Goal: Information Seeking & Learning: Compare options

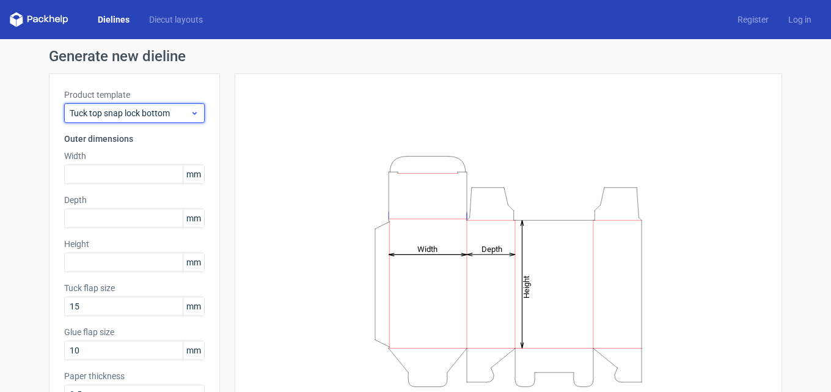
click at [134, 120] on div "Tuck top snap lock bottom" at bounding box center [134, 113] width 141 height 20
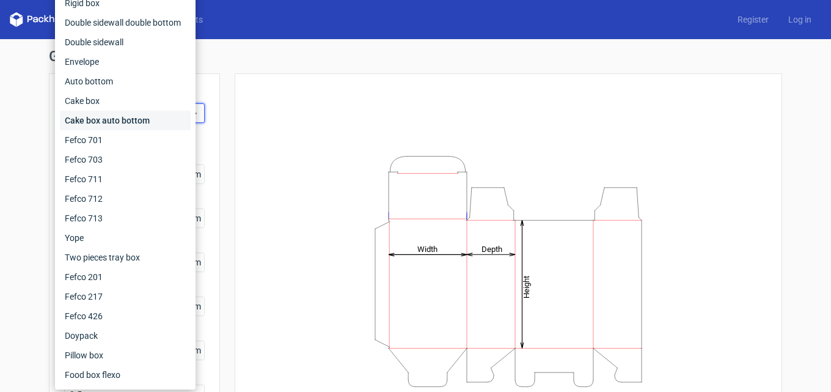
click at [128, 119] on div "Cake box auto bottom" at bounding box center [125, 121] width 131 height 20
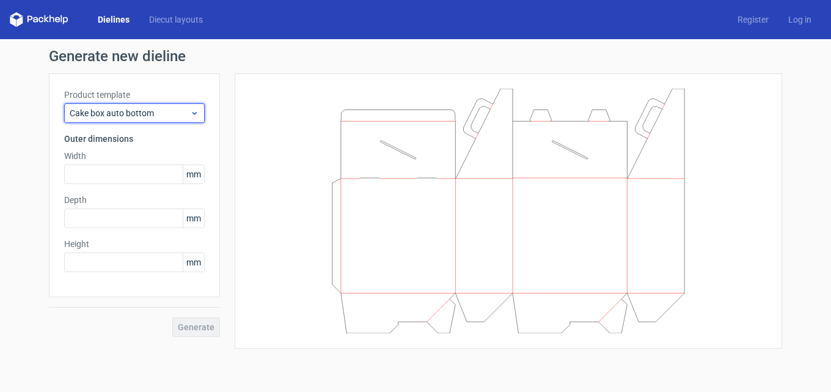
click at [142, 113] on span "Cake box auto bottom" at bounding box center [130, 113] width 120 height 12
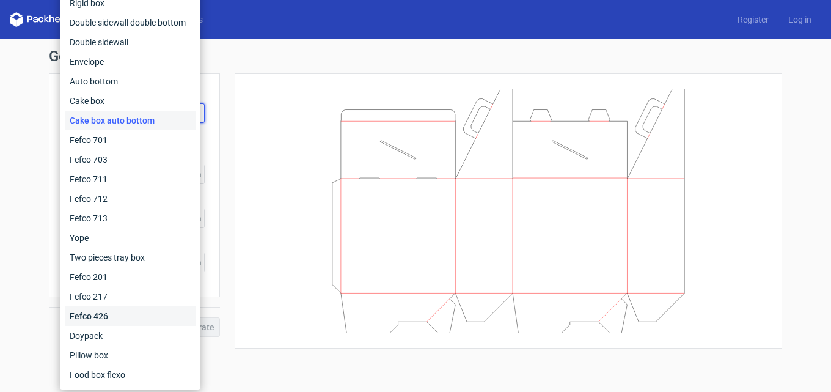
click at [128, 315] on div "Fefco 426" at bounding box center [130, 316] width 131 height 20
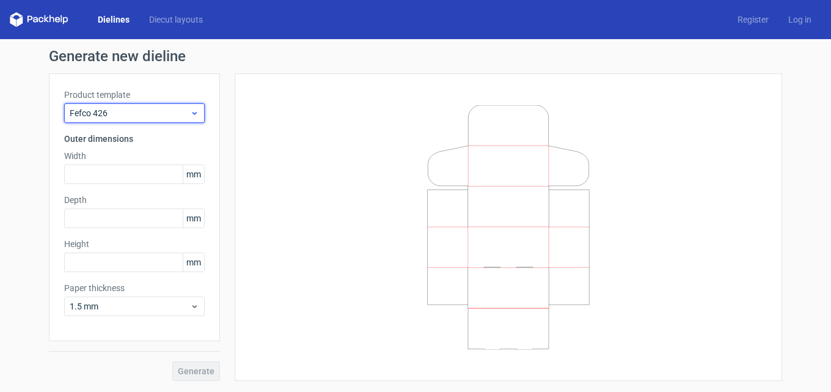
click at [173, 108] on span "Fefco 426" at bounding box center [130, 113] width 120 height 12
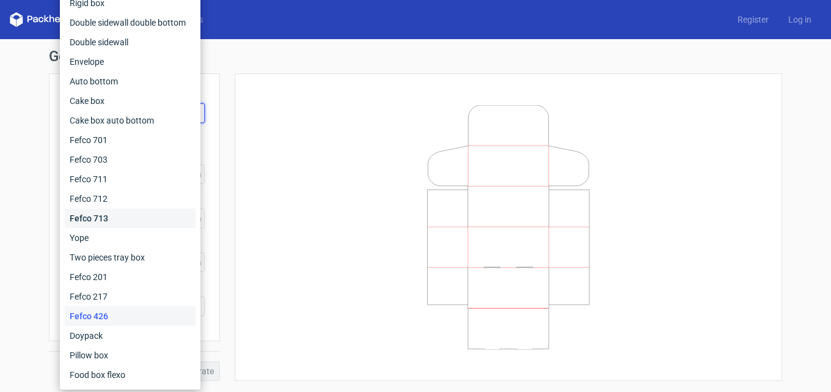
click at [117, 214] on div "Fefco 713" at bounding box center [130, 218] width 131 height 20
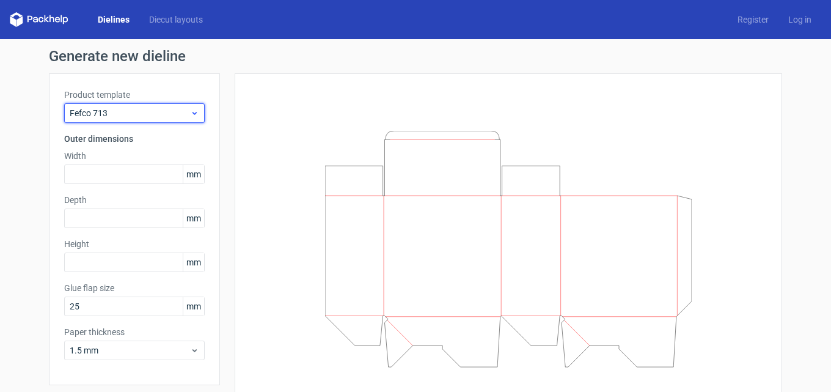
click at [144, 104] on div "Fefco 713" at bounding box center [134, 113] width 141 height 20
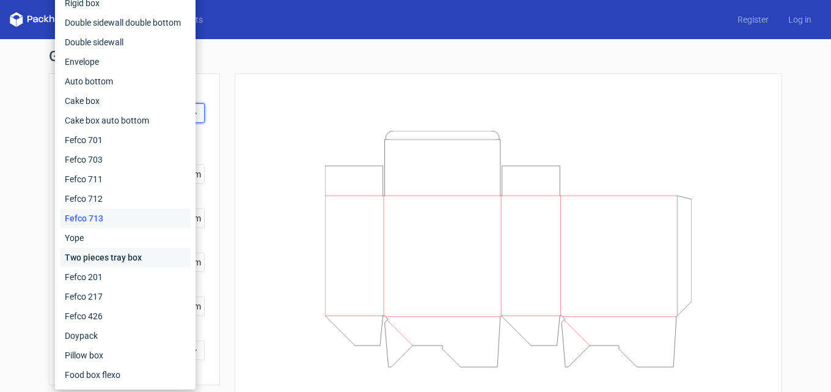
click at [124, 259] on div "Two pieces tray box" at bounding box center [125, 257] width 131 height 20
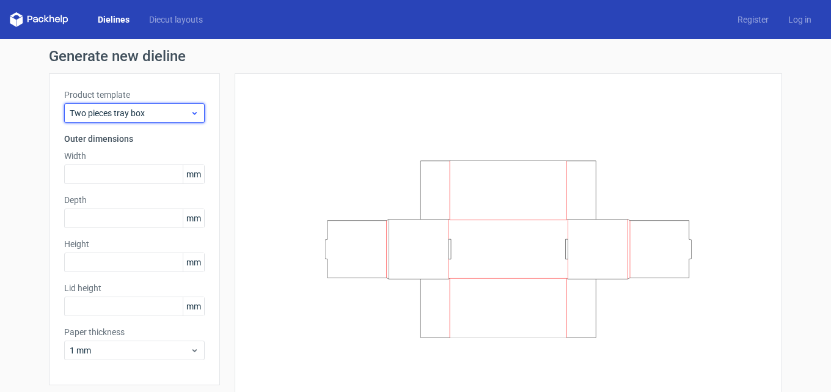
click at [148, 112] on span "Two pieces tray box" at bounding box center [130, 113] width 120 height 12
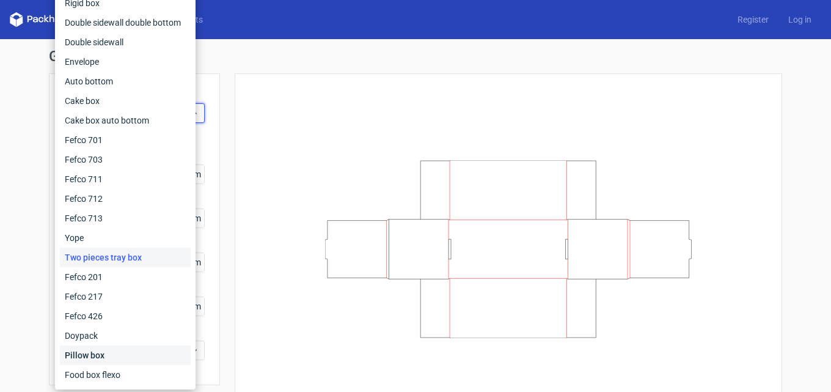
click at [111, 358] on div "Pillow box" at bounding box center [125, 355] width 131 height 20
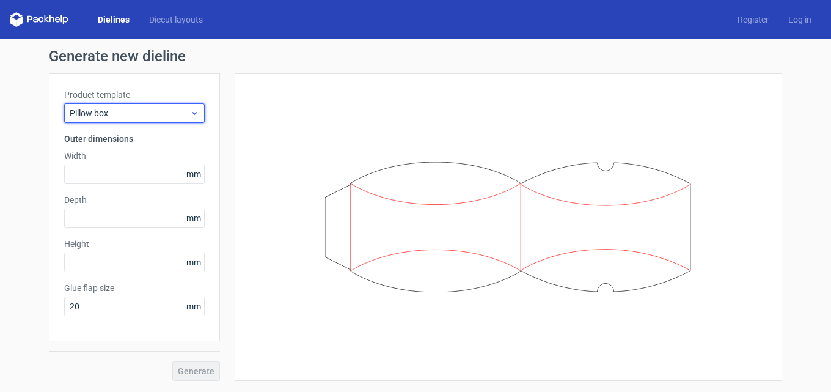
click at [156, 108] on span "Pillow box" at bounding box center [130, 113] width 120 height 12
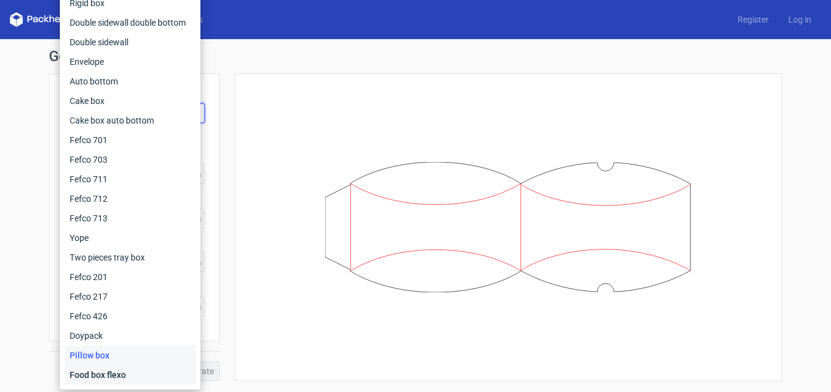
click at [114, 378] on div "Food box flexo" at bounding box center [130, 375] width 131 height 20
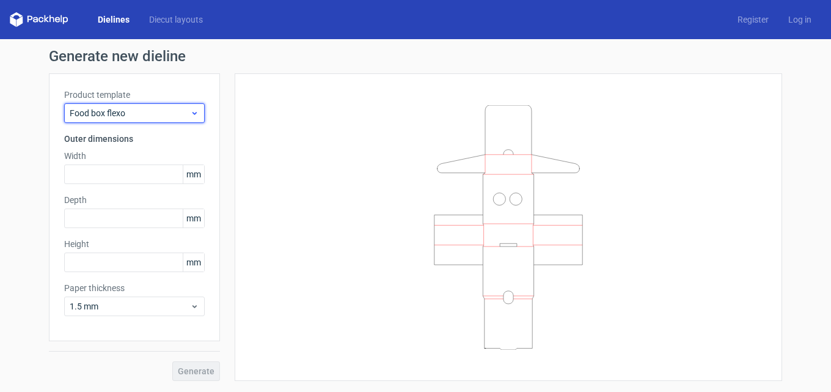
click at [147, 104] on div "Food box flexo" at bounding box center [134, 113] width 141 height 20
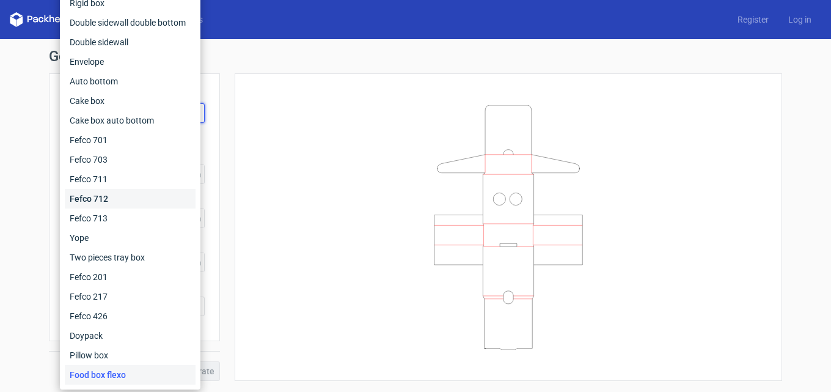
click at [106, 200] on div "Fefco 712" at bounding box center [130, 199] width 131 height 20
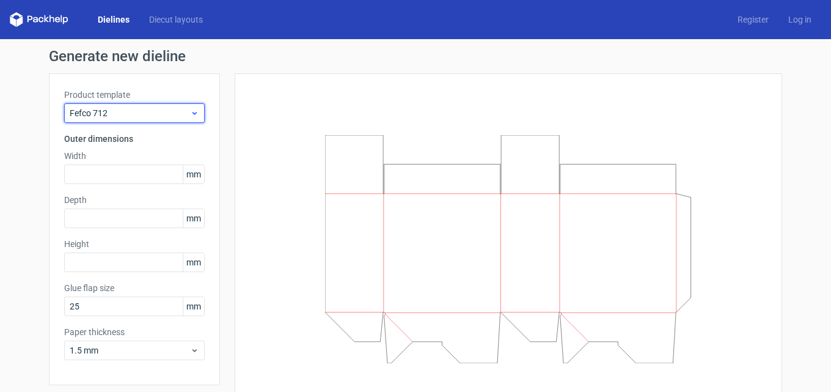
click at [111, 121] on div "Fefco 712" at bounding box center [134, 113] width 141 height 20
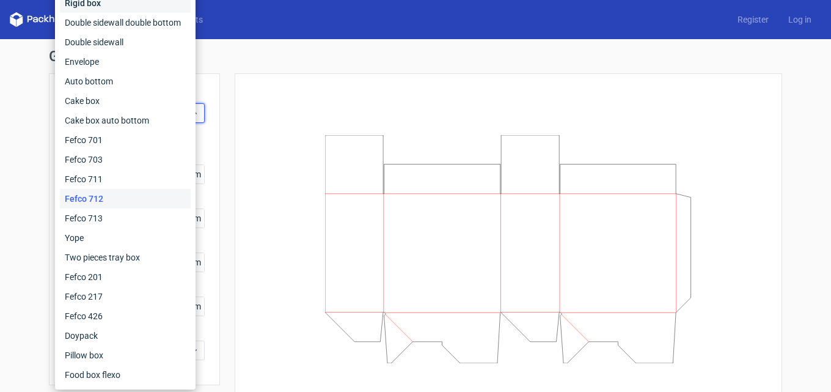
click at [162, 5] on div "Rigid box" at bounding box center [125, 3] width 131 height 20
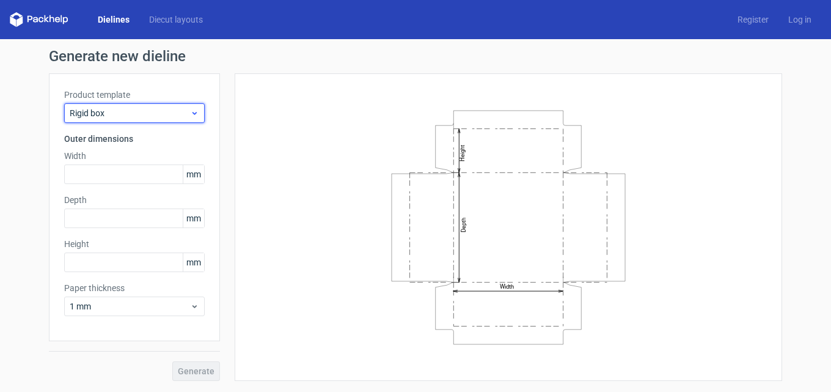
click at [131, 111] on span "Rigid box" at bounding box center [130, 113] width 120 height 12
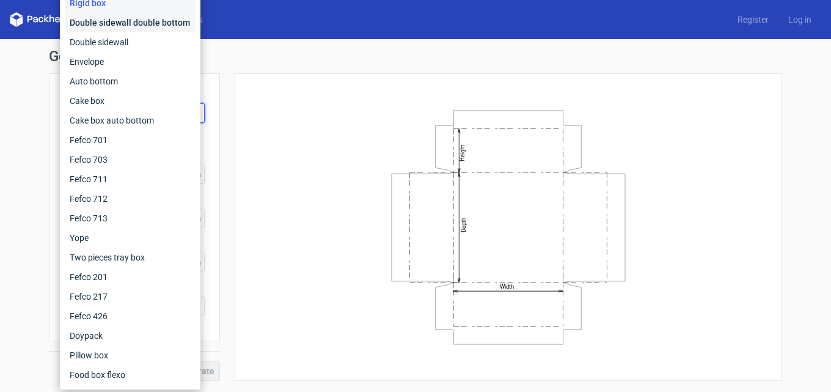
click at [103, 16] on div "Double sidewall double bottom" at bounding box center [130, 23] width 131 height 20
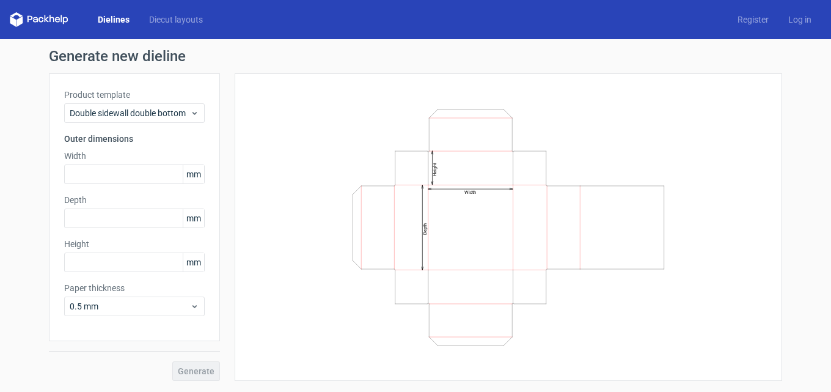
click at [98, 87] on div "Product template Double sidewall double bottom Outer dimensions Width mm Depth …" at bounding box center [134, 207] width 171 height 268
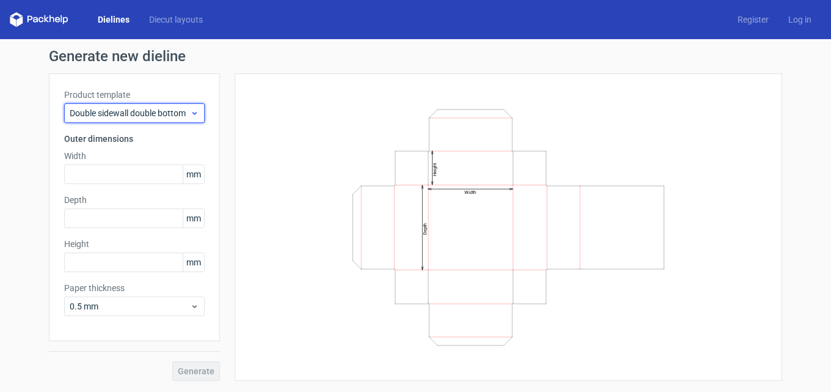
click at [101, 112] on span "Double sidewall double bottom" at bounding box center [130, 113] width 120 height 12
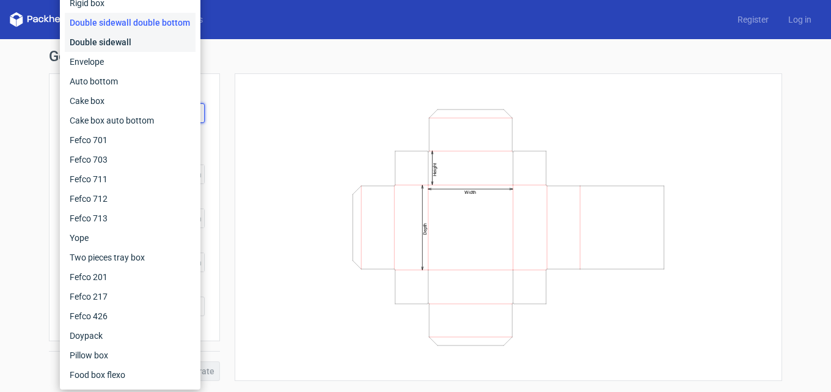
click at [108, 44] on div "Double sidewall" at bounding box center [130, 42] width 131 height 20
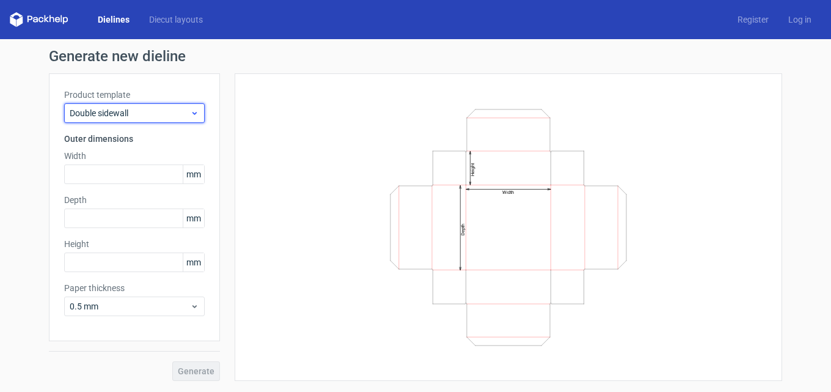
click at [106, 110] on span "Double sidewall" at bounding box center [130, 113] width 120 height 12
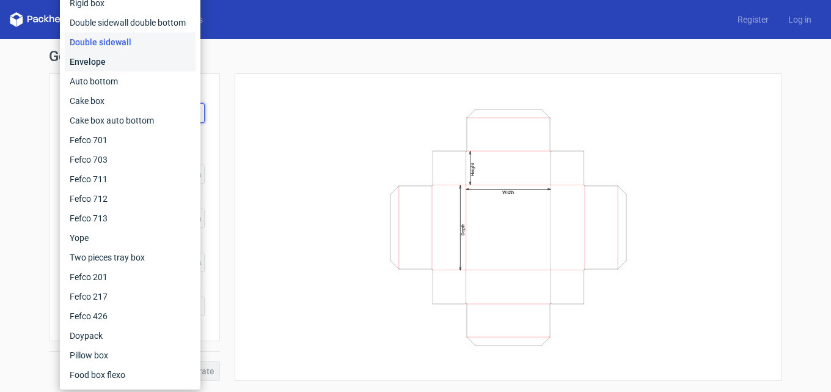
click at [109, 68] on div "Envelope" at bounding box center [130, 62] width 131 height 20
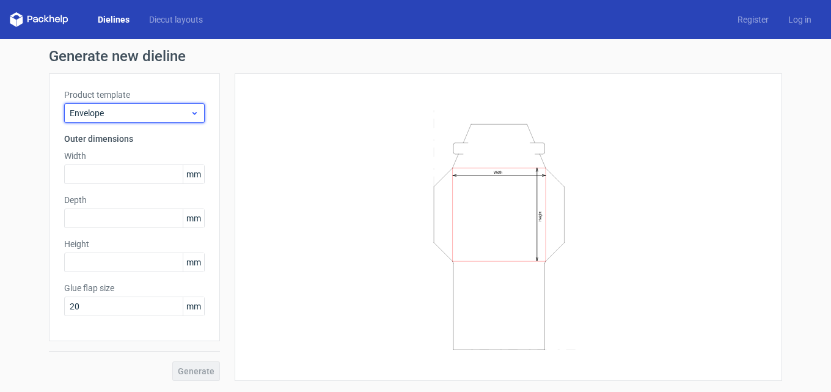
click at [101, 114] on span "Envelope" at bounding box center [130, 113] width 120 height 12
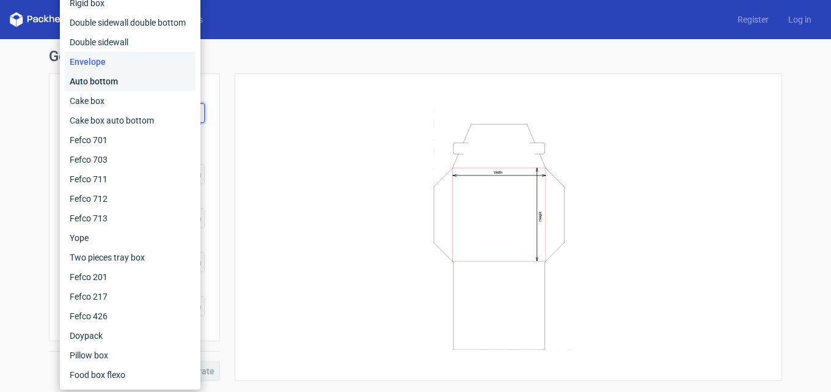
click at [106, 82] on div "Auto bottom" at bounding box center [130, 81] width 131 height 20
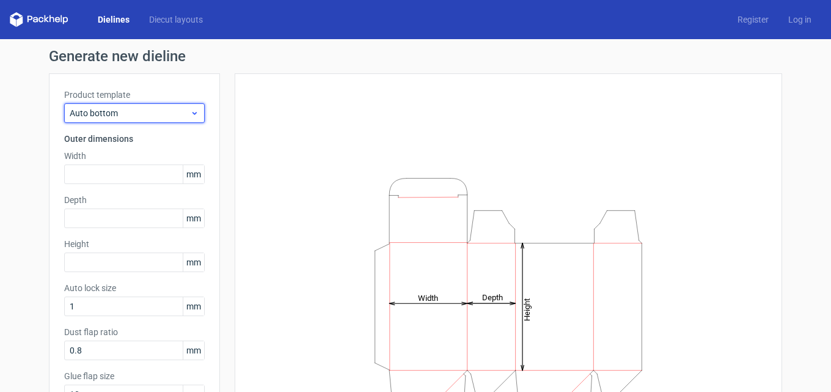
click at [125, 111] on span "Auto bottom" at bounding box center [130, 113] width 120 height 12
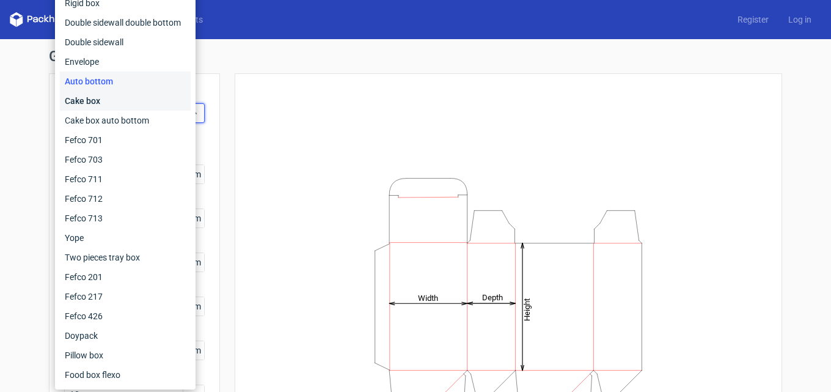
click at [123, 98] on div "Cake box" at bounding box center [125, 101] width 131 height 20
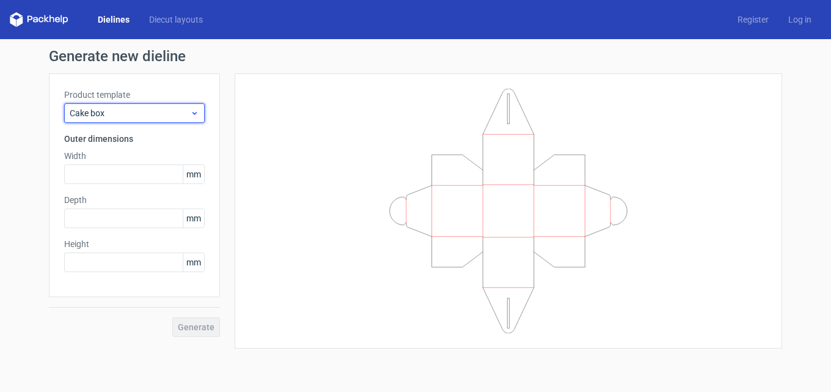
click at [132, 107] on span "Cake box" at bounding box center [130, 113] width 120 height 12
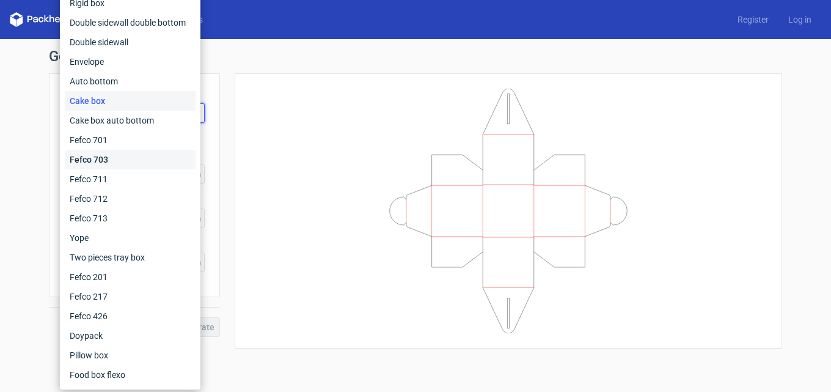
click at [122, 152] on div "Fefco 703" at bounding box center [130, 160] width 131 height 20
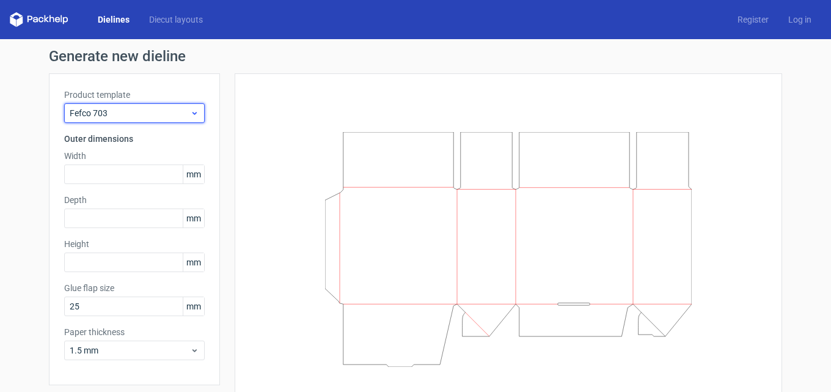
click at [131, 112] on span "Fefco 703" at bounding box center [130, 113] width 120 height 12
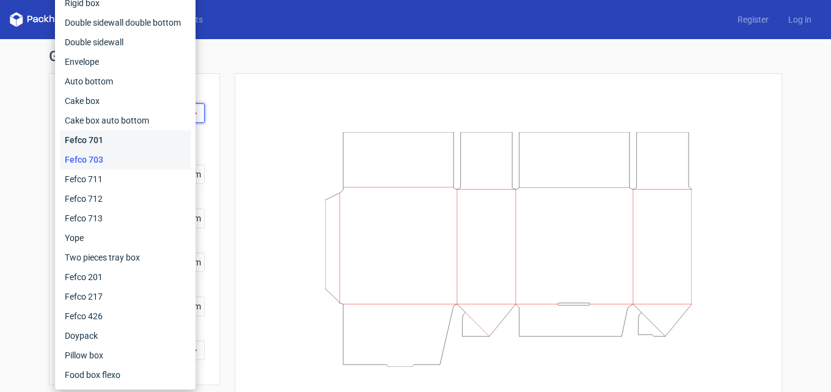
click at [126, 141] on div "Fefco 701" at bounding box center [125, 140] width 131 height 20
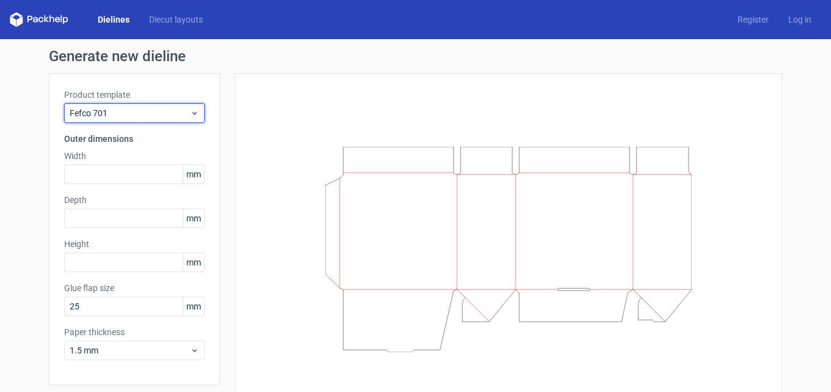
click at [137, 110] on span "Fefco 701" at bounding box center [130, 113] width 120 height 12
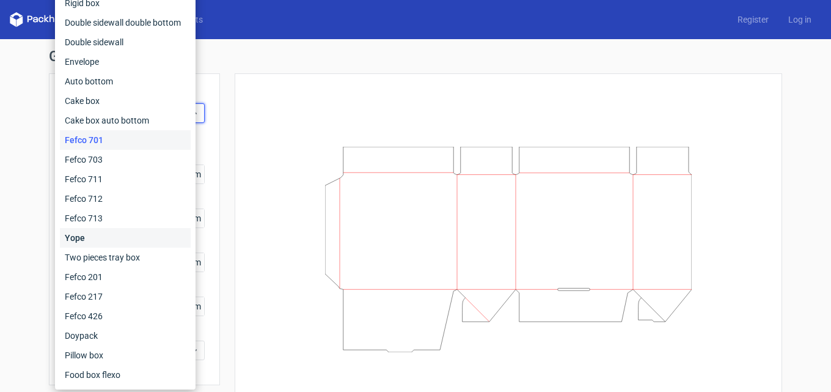
click at [127, 240] on div "Yope" at bounding box center [125, 238] width 131 height 20
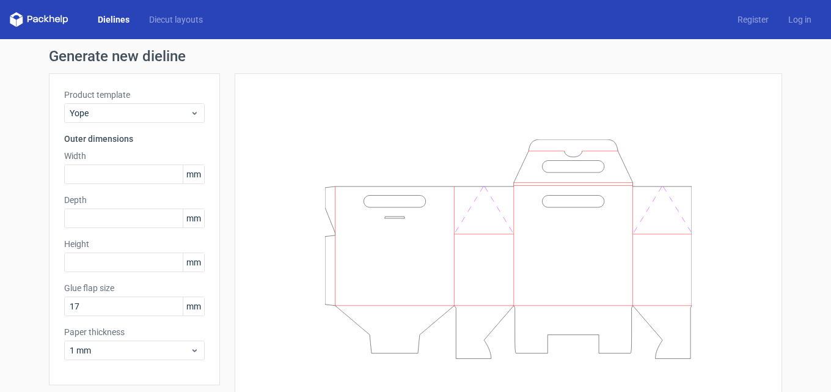
click at [142, 130] on div "Product template Yope Outer dimensions Width mm Depth mm Height mm Glue flap si…" at bounding box center [134, 229] width 171 height 312
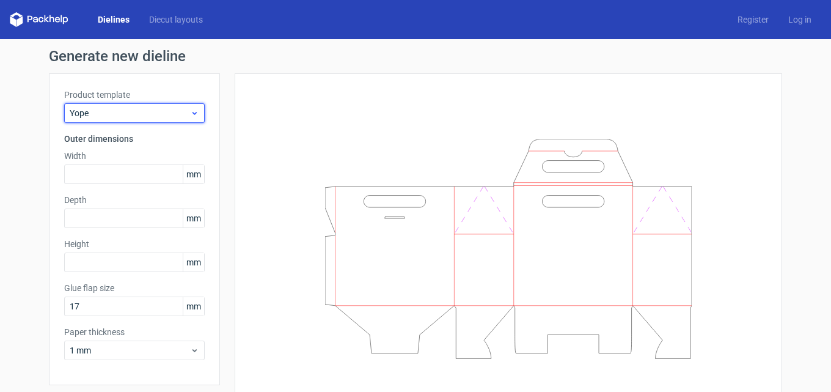
click at [156, 110] on span "Yope" at bounding box center [130, 113] width 120 height 12
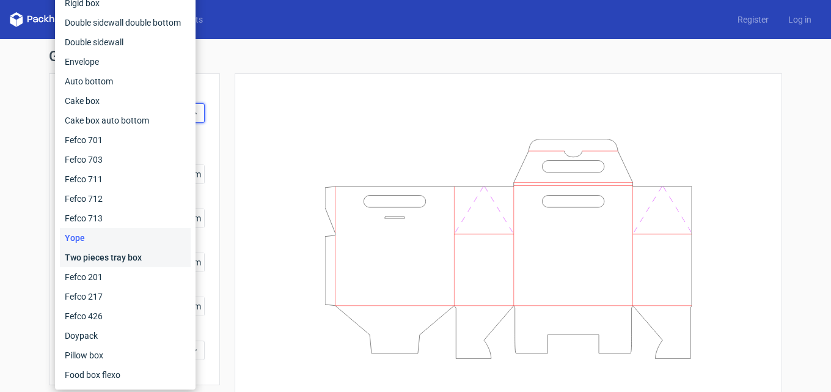
click at [120, 255] on div "Two pieces tray box" at bounding box center [125, 257] width 131 height 20
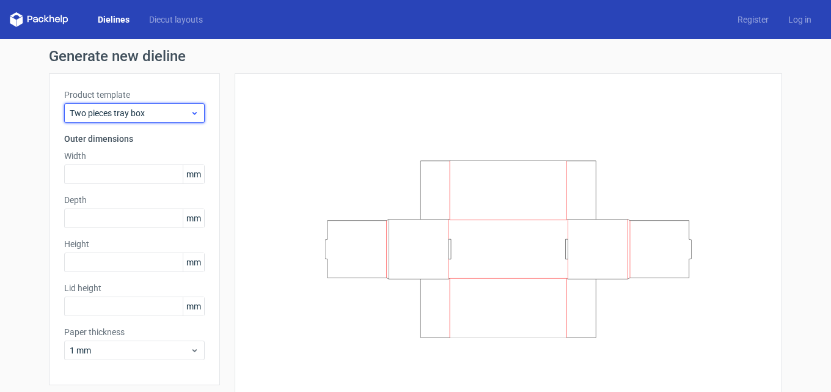
click at [166, 111] on span "Two pieces tray box" at bounding box center [130, 113] width 120 height 12
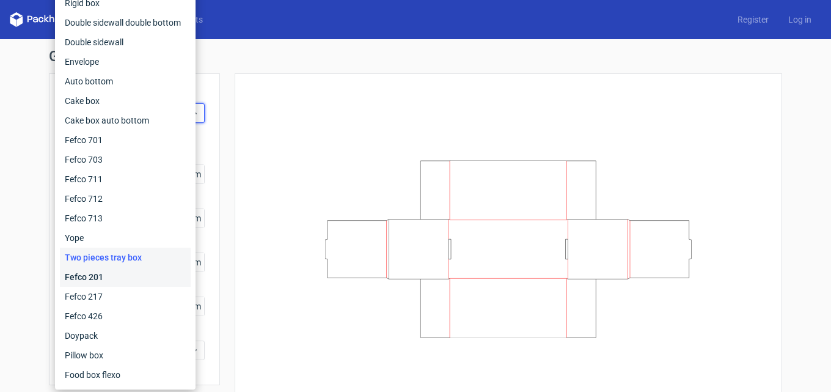
click at [145, 274] on div "Fefco 201" at bounding box center [125, 277] width 131 height 20
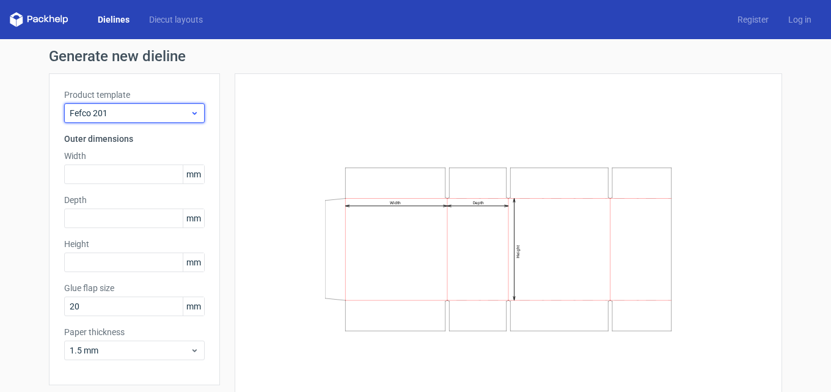
click at [169, 114] on span "Fefco 201" at bounding box center [130, 113] width 120 height 12
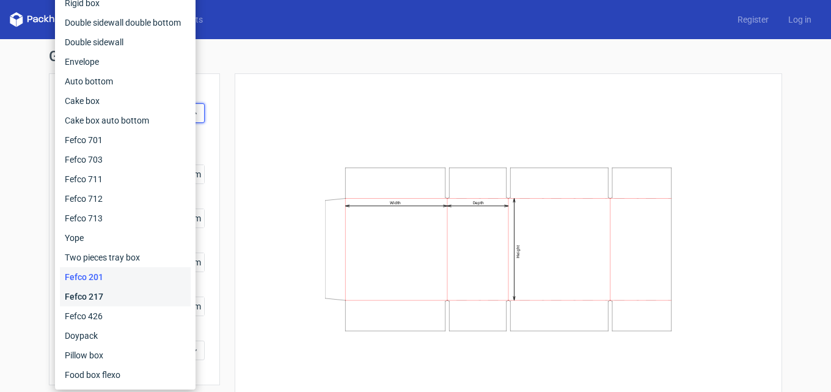
click at [137, 299] on div "Fefco 217" at bounding box center [125, 297] width 131 height 20
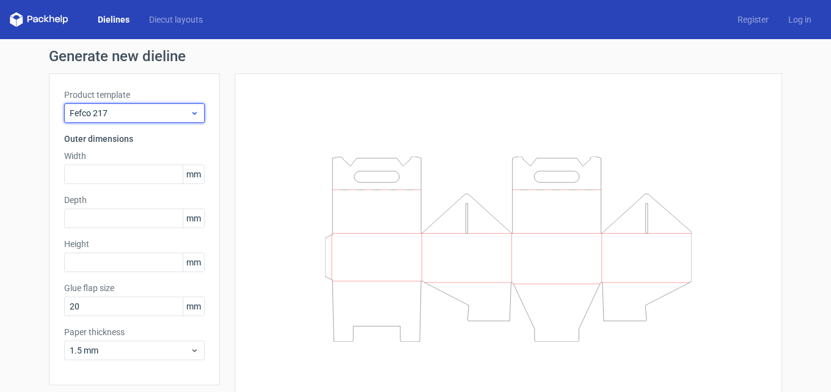
click at [161, 115] on span "Fefco 217" at bounding box center [130, 113] width 120 height 12
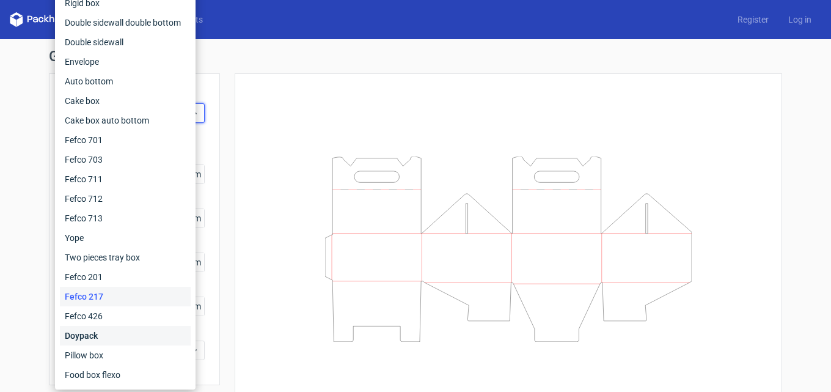
click at [110, 326] on div "Doypack" at bounding box center [125, 336] width 131 height 20
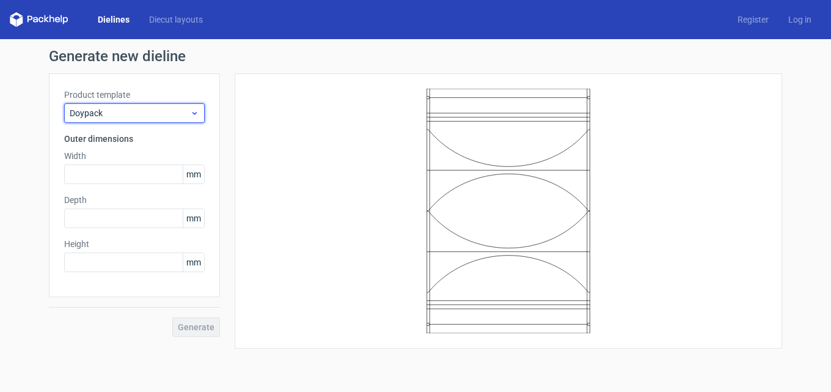
click at [162, 106] on div "Doypack" at bounding box center [134, 113] width 141 height 20
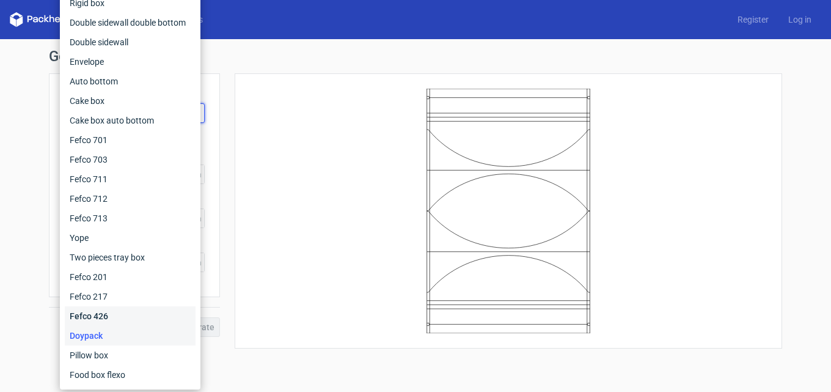
click at [97, 309] on div "Fefco 426" at bounding box center [130, 316] width 131 height 20
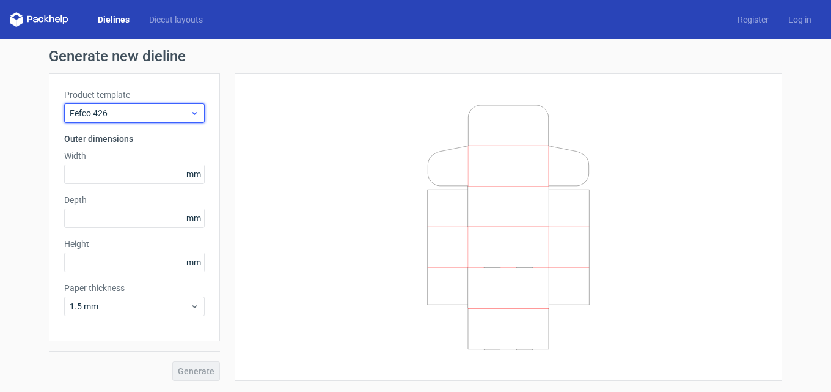
click at [166, 111] on span "Fefco 426" at bounding box center [130, 113] width 120 height 12
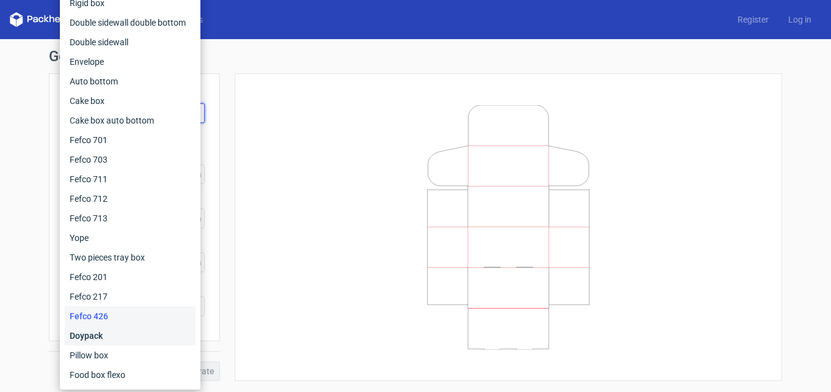
click at [139, 334] on div "Doypack" at bounding box center [130, 336] width 131 height 20
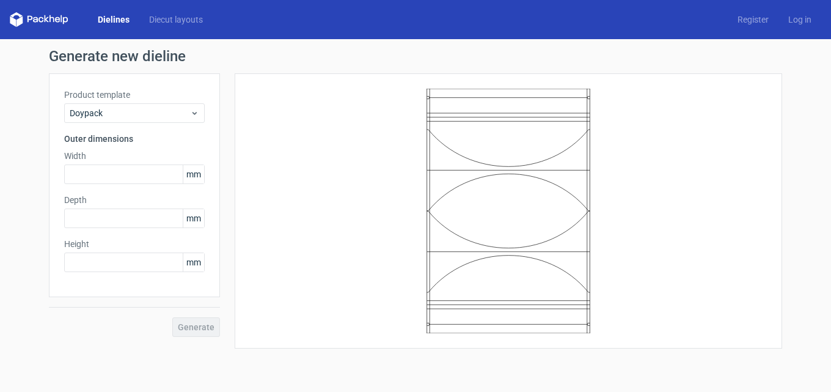
click at [292, 152] on div at bounding box center [508, 211] width 517 height 244
click at [175, 16] on link "Diecut layouts" at bounding box center [175, 19] width 73 height 12
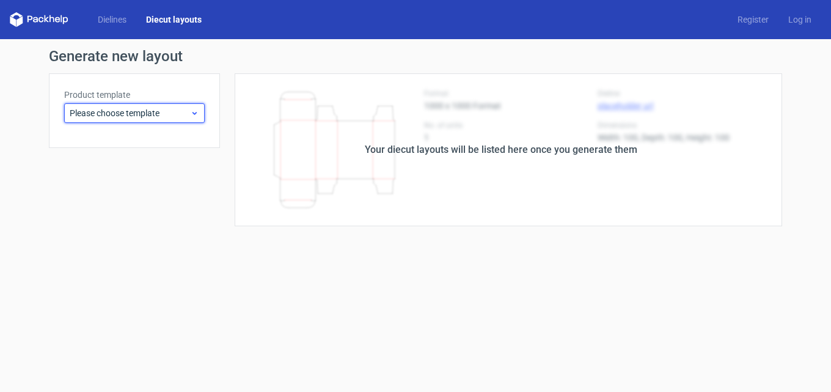
click at [128, 119] on div "Please choose template" at bounding box center [134, 113] width 141 height 20
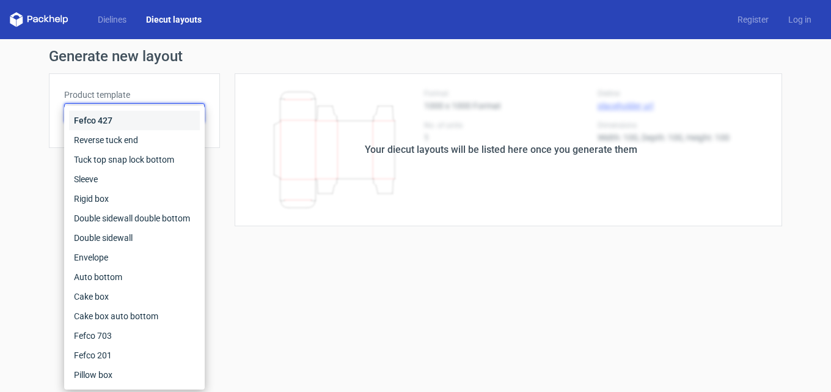
click at [136, 112] on div "Fefco 427" at bounding box center [134, 121] width 131 height 20
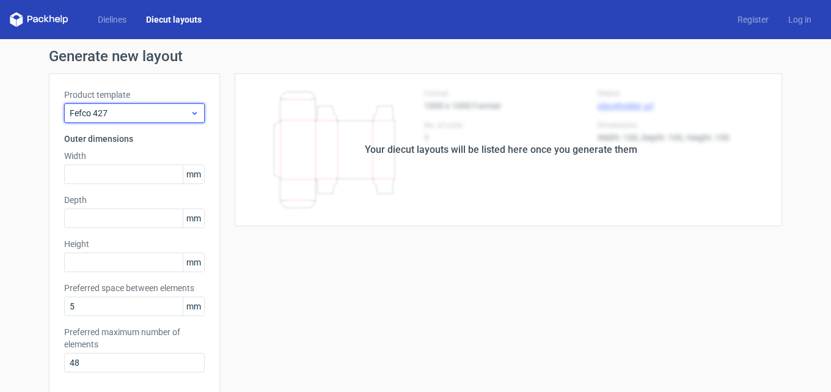
click at [172, 107] on span "Fefco 427" at bounding box center [130, 113] width 120 height 12
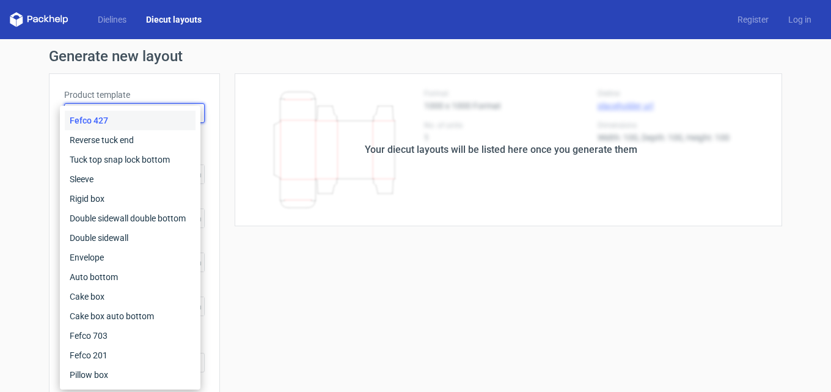
click at [184, 107] on div "Fefco 427 Reverse tuck end Tuck top snap lock bottom Sleeve Rigid box Double si…" at bounding box center [130, 247] width 141 height 283
click at [169, 132] on div "Reverse tuck end" at bounding box center [130, 140] width 131 height 20
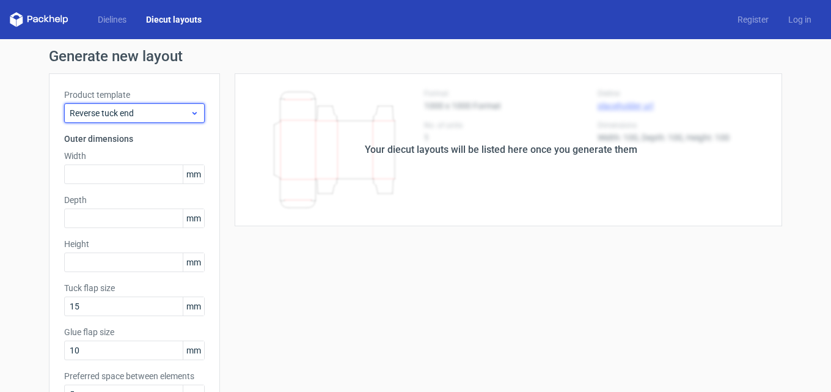
click at [184, 110] on span "Reverse tuck end" at bounding box center [130, 113] width 120 height 12
